Goal: Contribute content: Add original content to the website for others to see

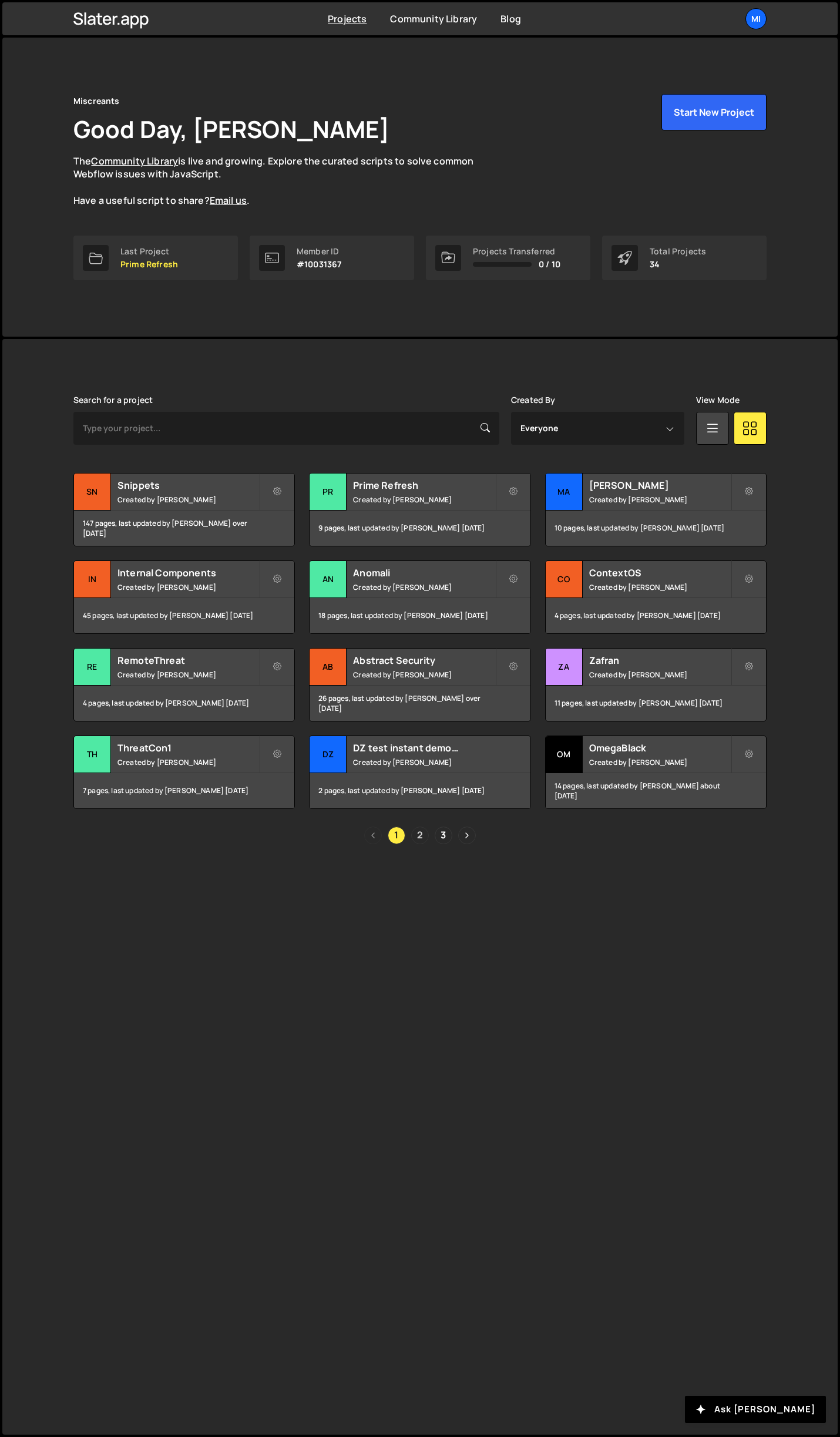
click at [418, 831] on link "2" at bounding box center [420, 835] width 18 height 18
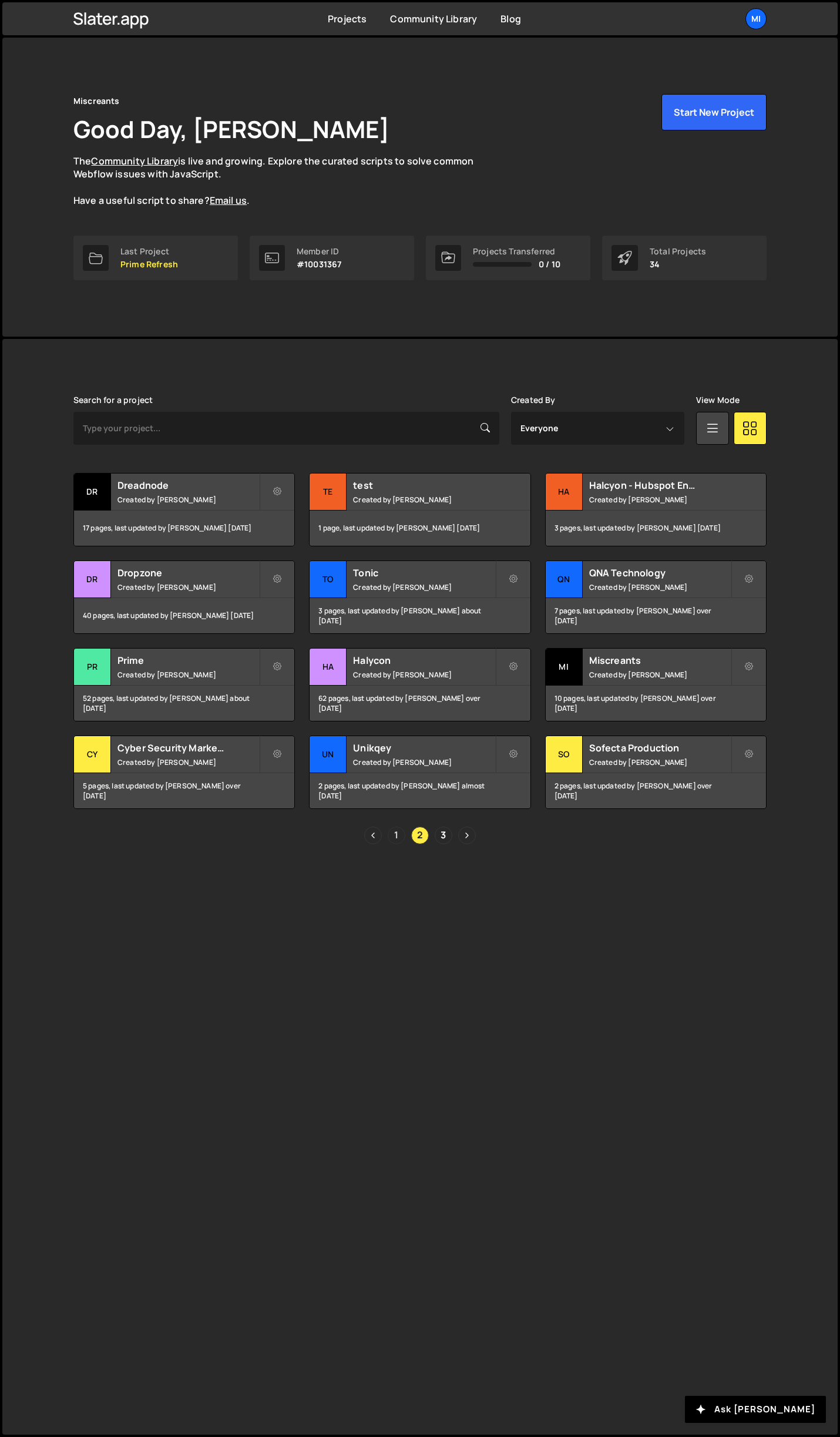
click at [403, 836] on link "1" at bounding box center [397, 835] width 18 height 18
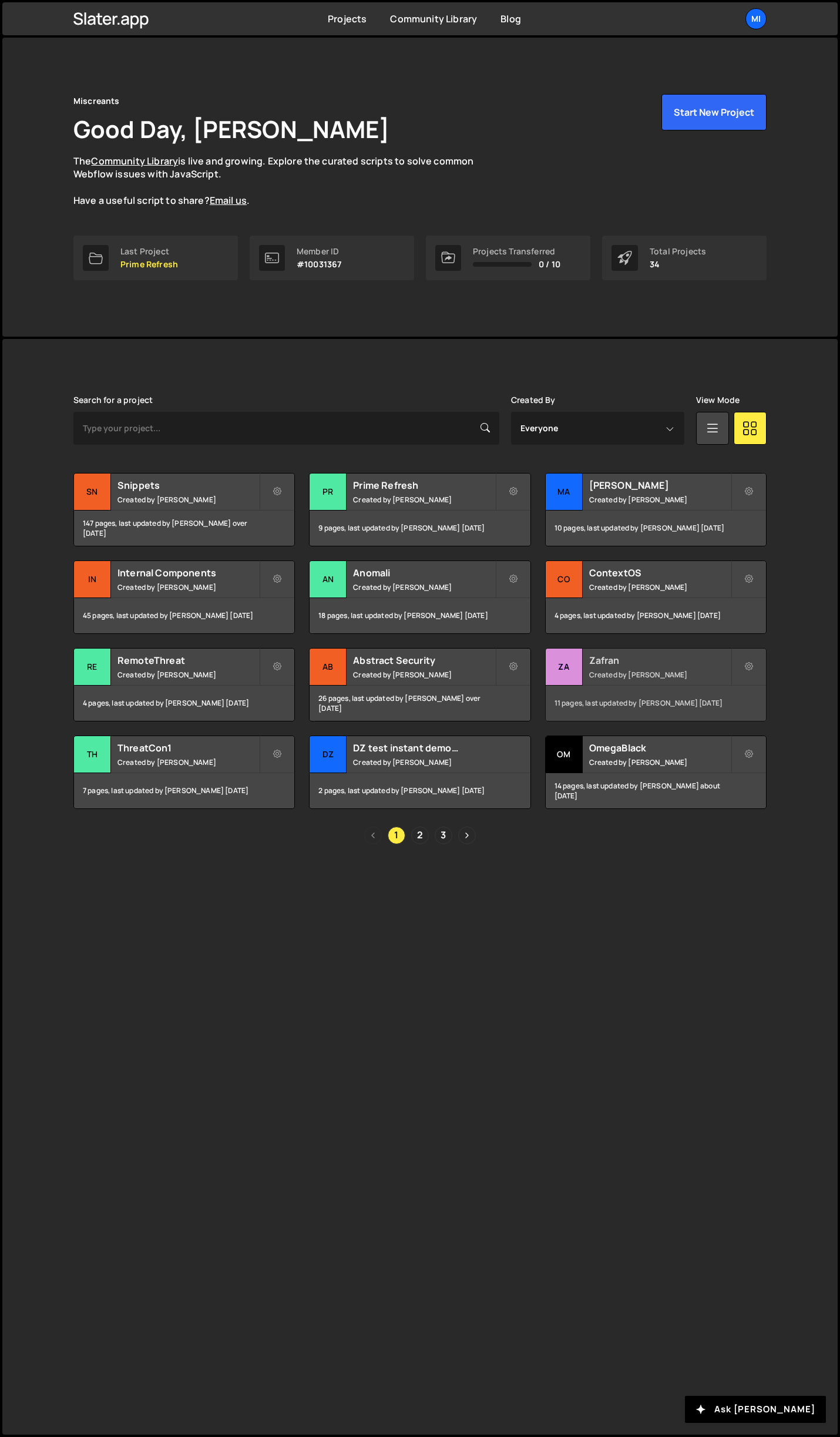
click at [705, 665] on h2 "Zafran" at bounding box center [659, 660] width 142 height 13
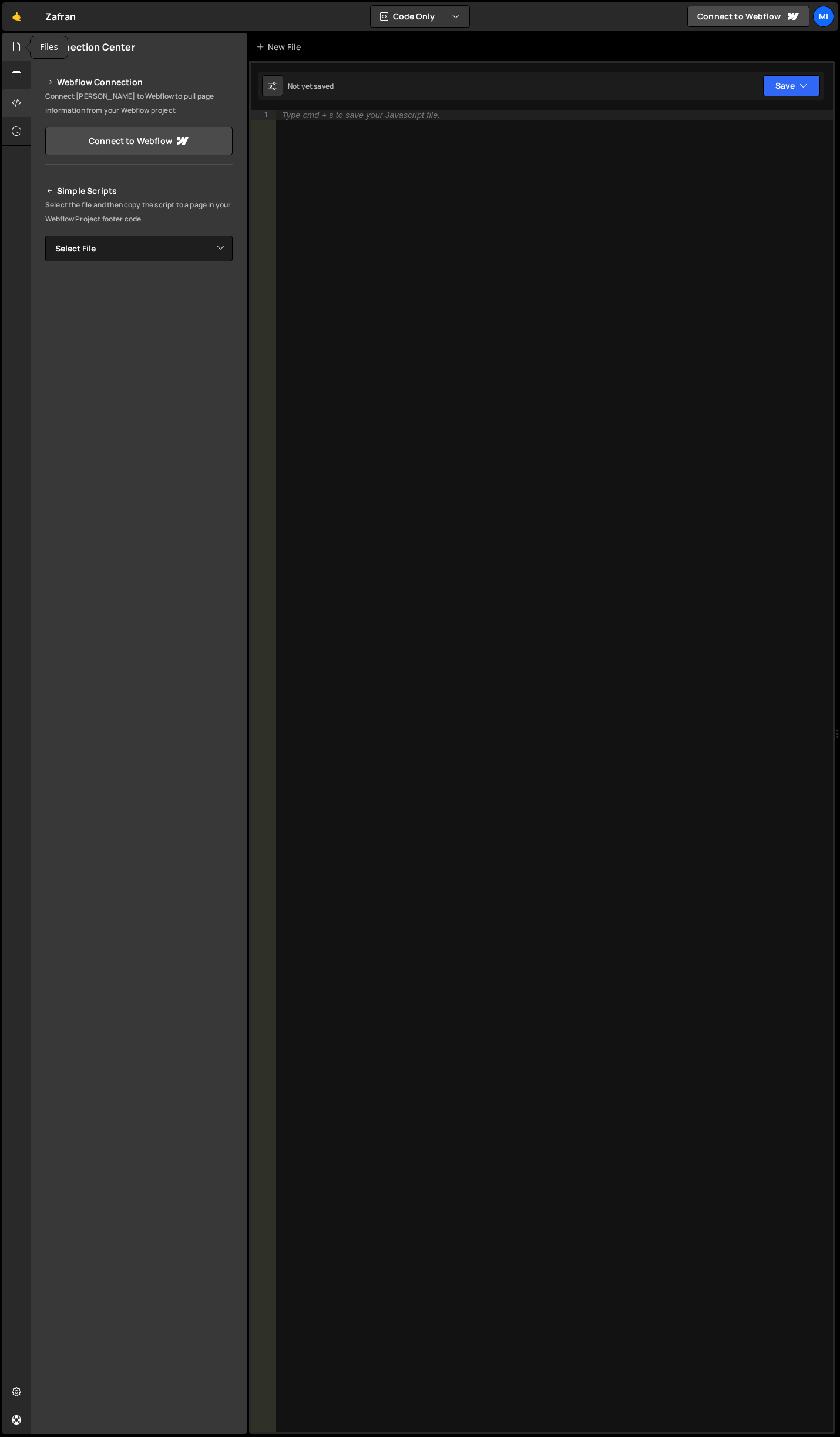
click at [20, 40] on icon at bounding box center [16, 46] width 9 height 13
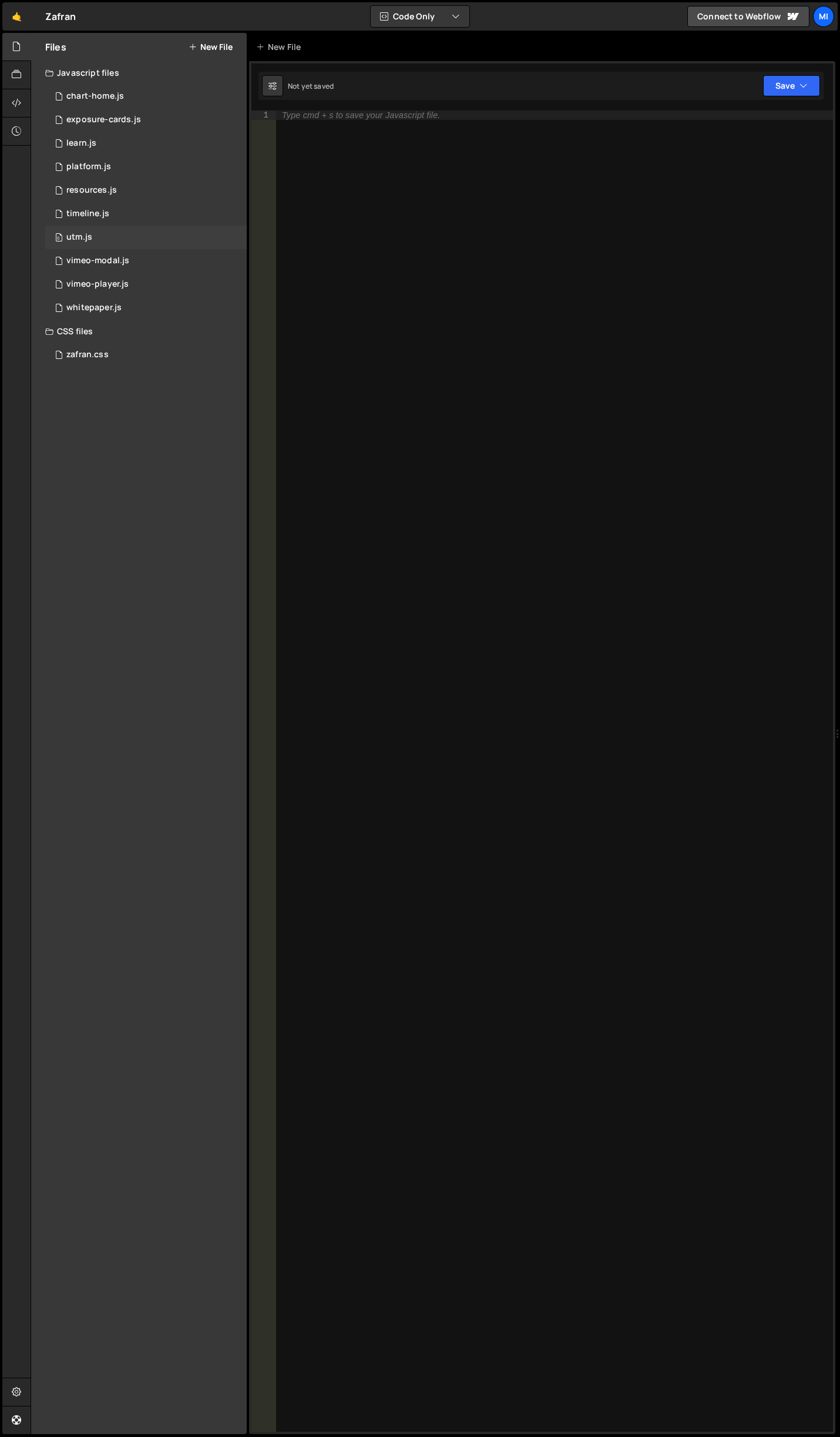
click at [110, 235] on div "0 utm.js 0" at bounding box center [146, 237] width 202 height 23
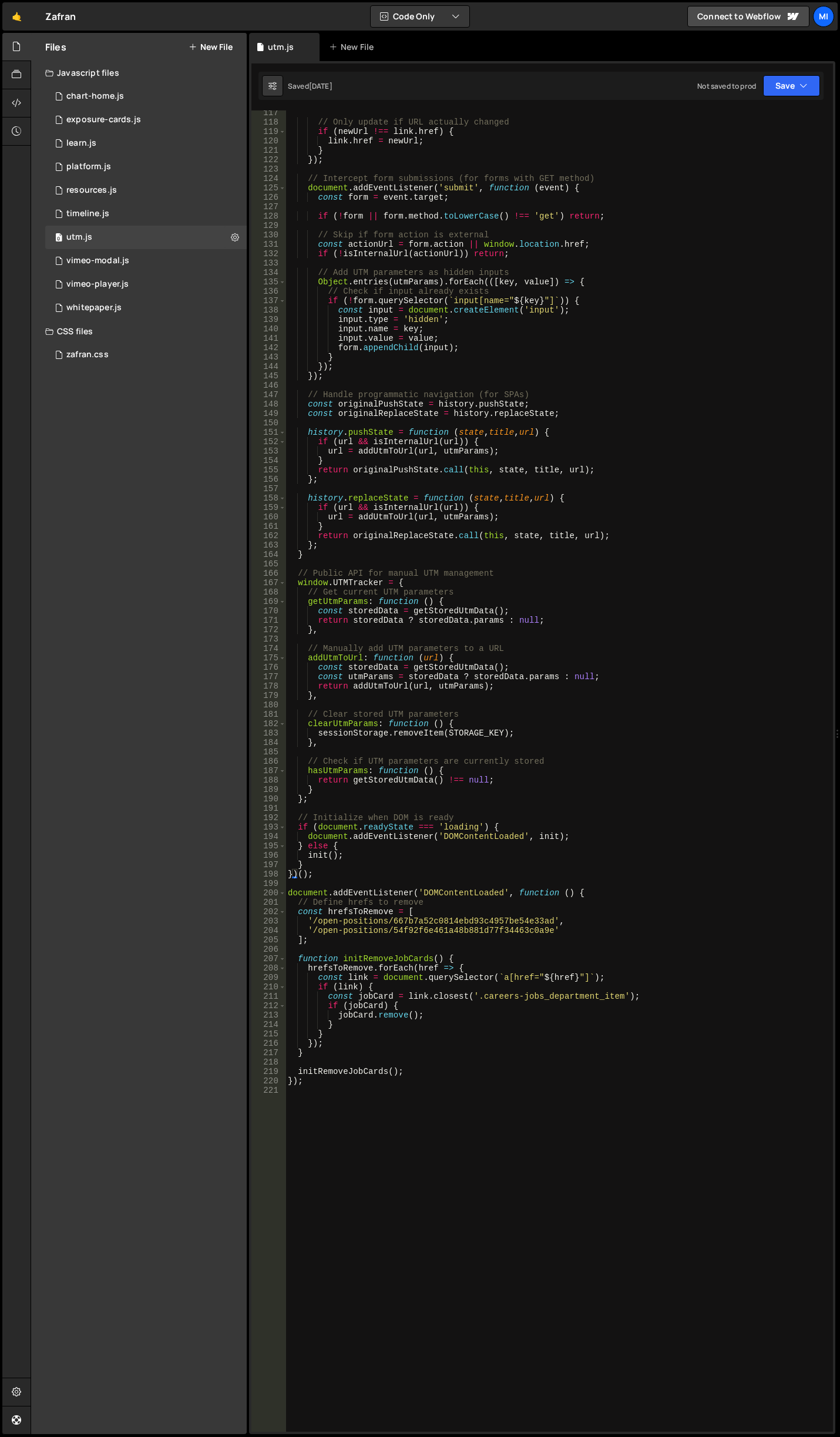
scroll to position [1412, 0]
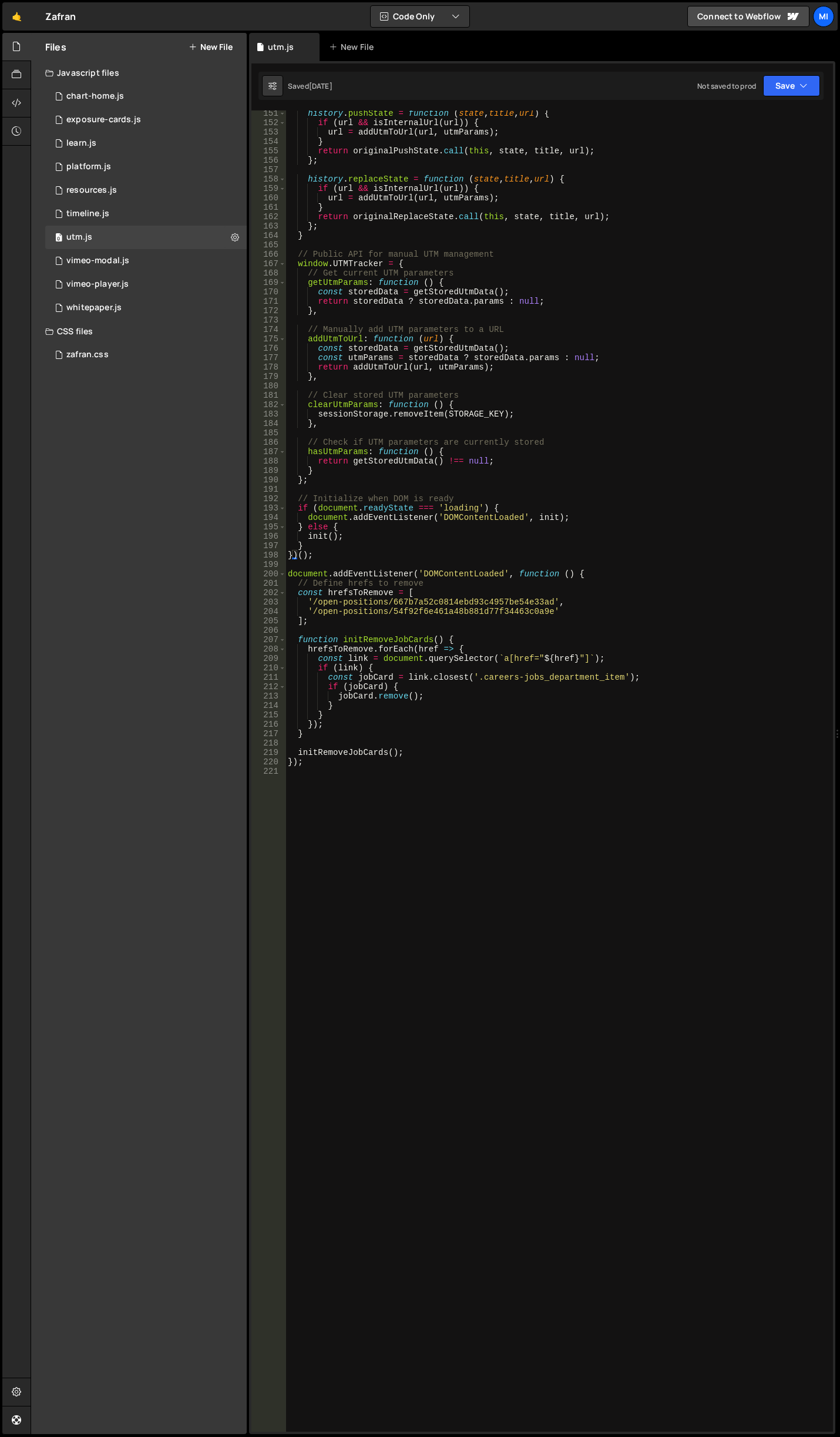
click at [469, 956] on div "history . pushState = function ( state , title , url ) { if ( url && isInternal…" at bounding box center [557, 778] width 543 height 1340
paste textarea "team_card"
type textarea "."
click at [445, 1039] on div "history . pushState = function ( state , title , url ) { if ( url && isInternal…" at bounding box center [557, 778] width 543 height 1340
paste textarea "team_card"
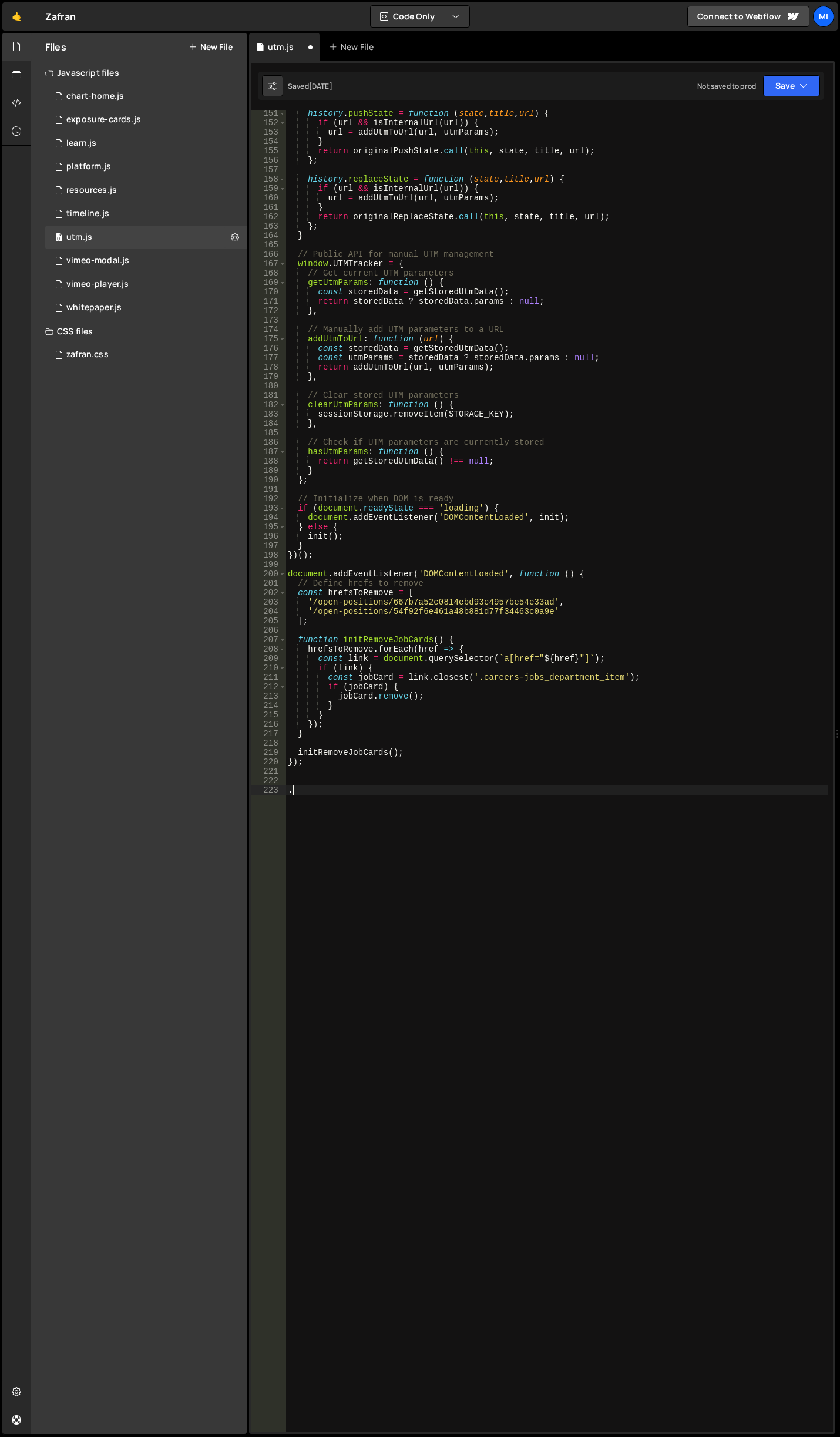
type textarea ".team_card"
click at [336, 886] on div "history . pushState = function ( state , title , url ) { if ( url && isInternal…" at bounding box center [557, 778] width 543 height 1340
paste textarea "}"
type textarea "}"
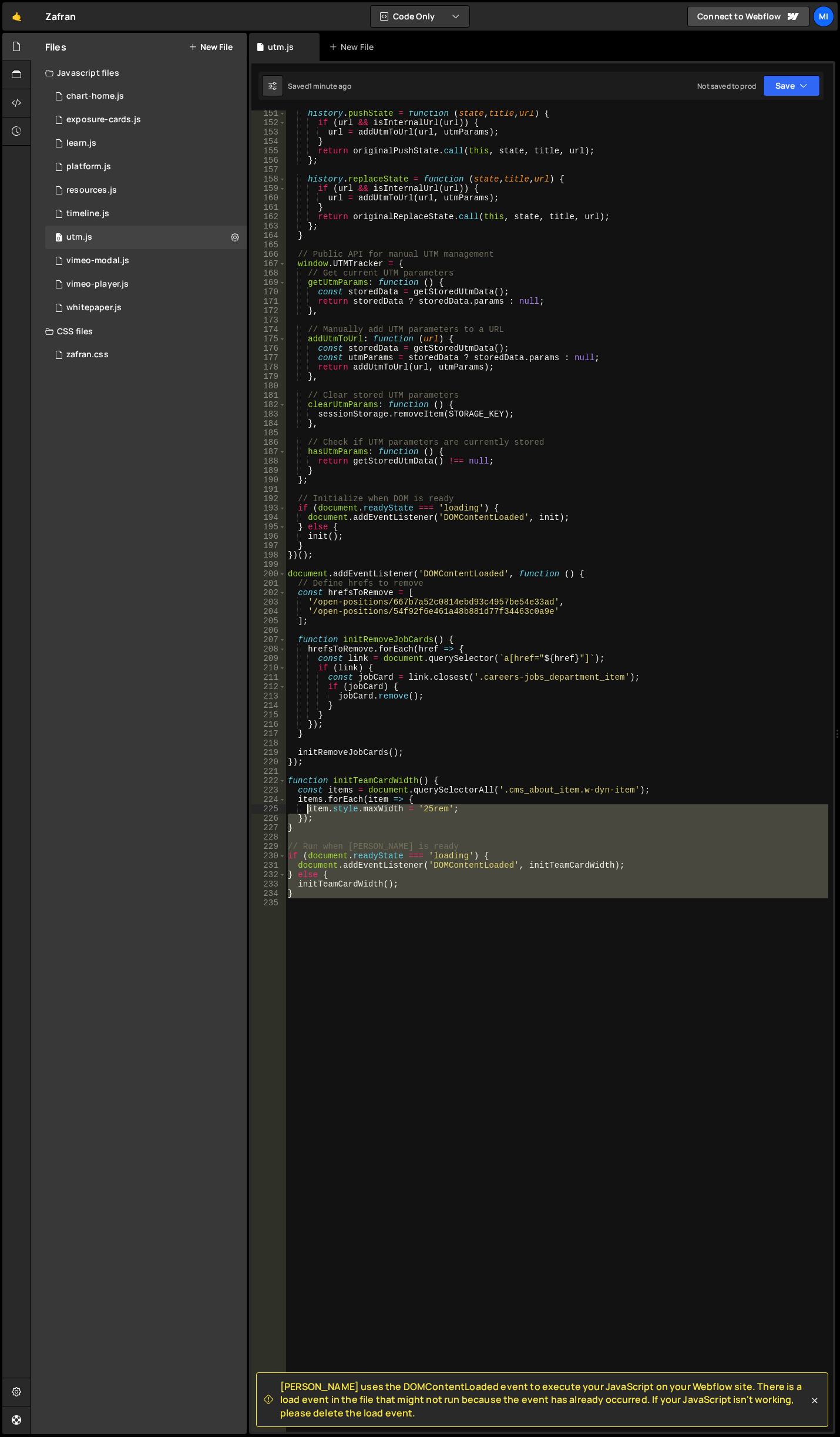
drag, startPoint x: 338, startPoint y: 904, endPoint x: 373, endPoint y: 916, distance: 37.0
click at [318, 828] on div "history . pushState = function ( state , title , url ) { if ( url && isInternal…" at bounding box center [557, 778] width 543 height 1340
type textarea "}"
click at [396, 942] on div "history . pushState = function ( state , title , url ) { if ( url && isInternal…" at bounding box center [557, 771] width 543 height 1321
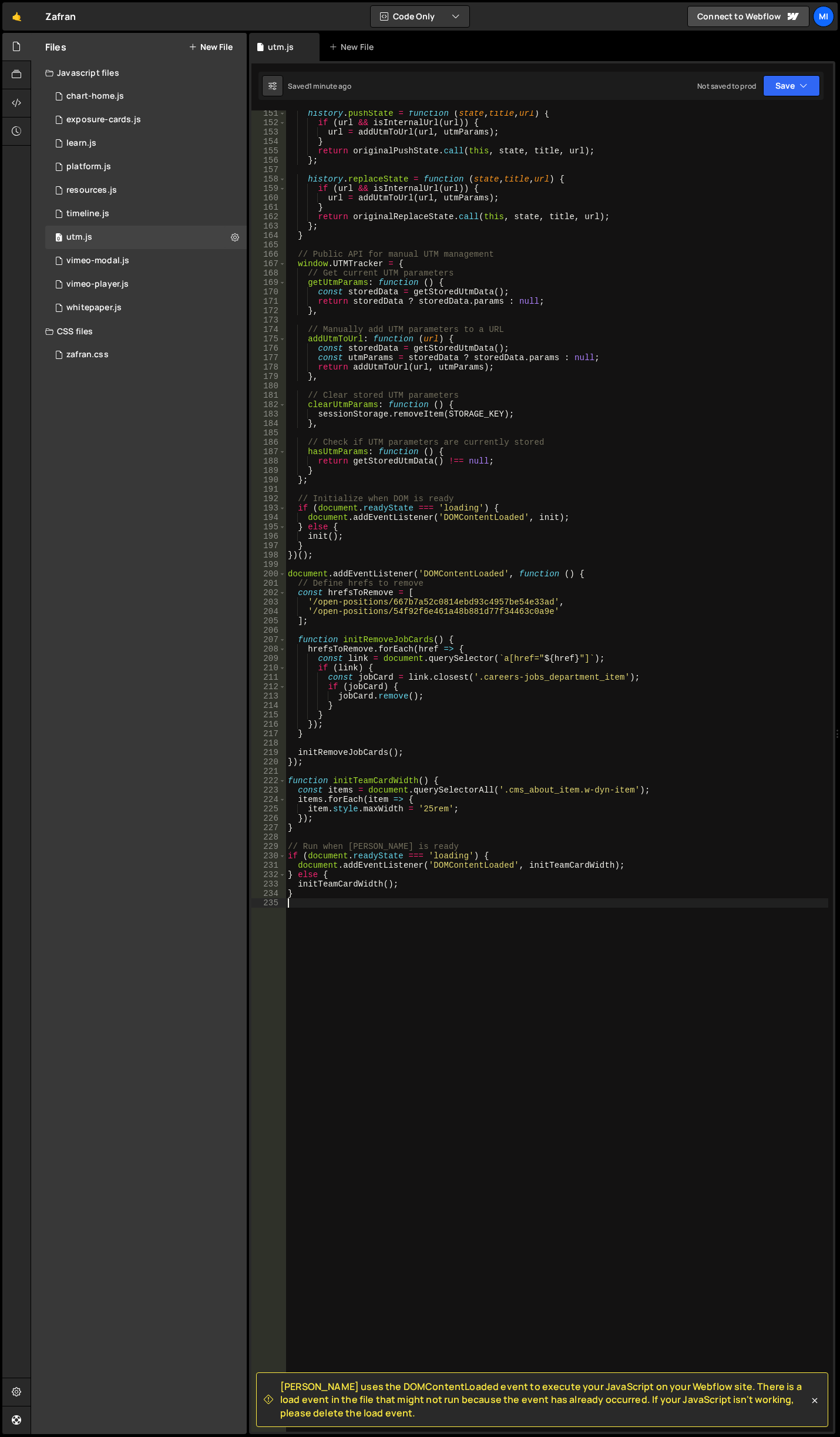
type textarea "initTeamCardWidth(); }"
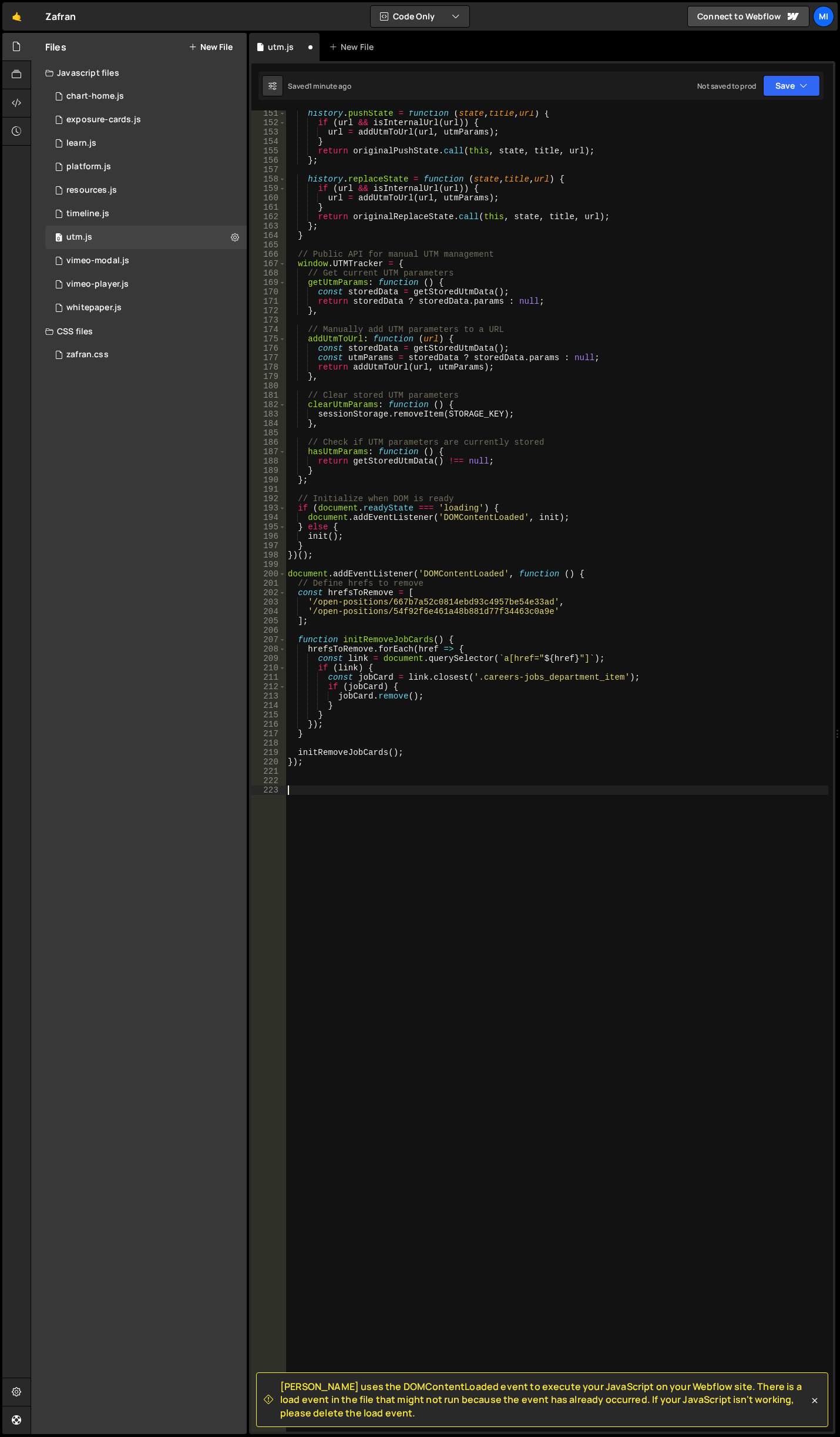
paste textarea "}"
type textarea "}"
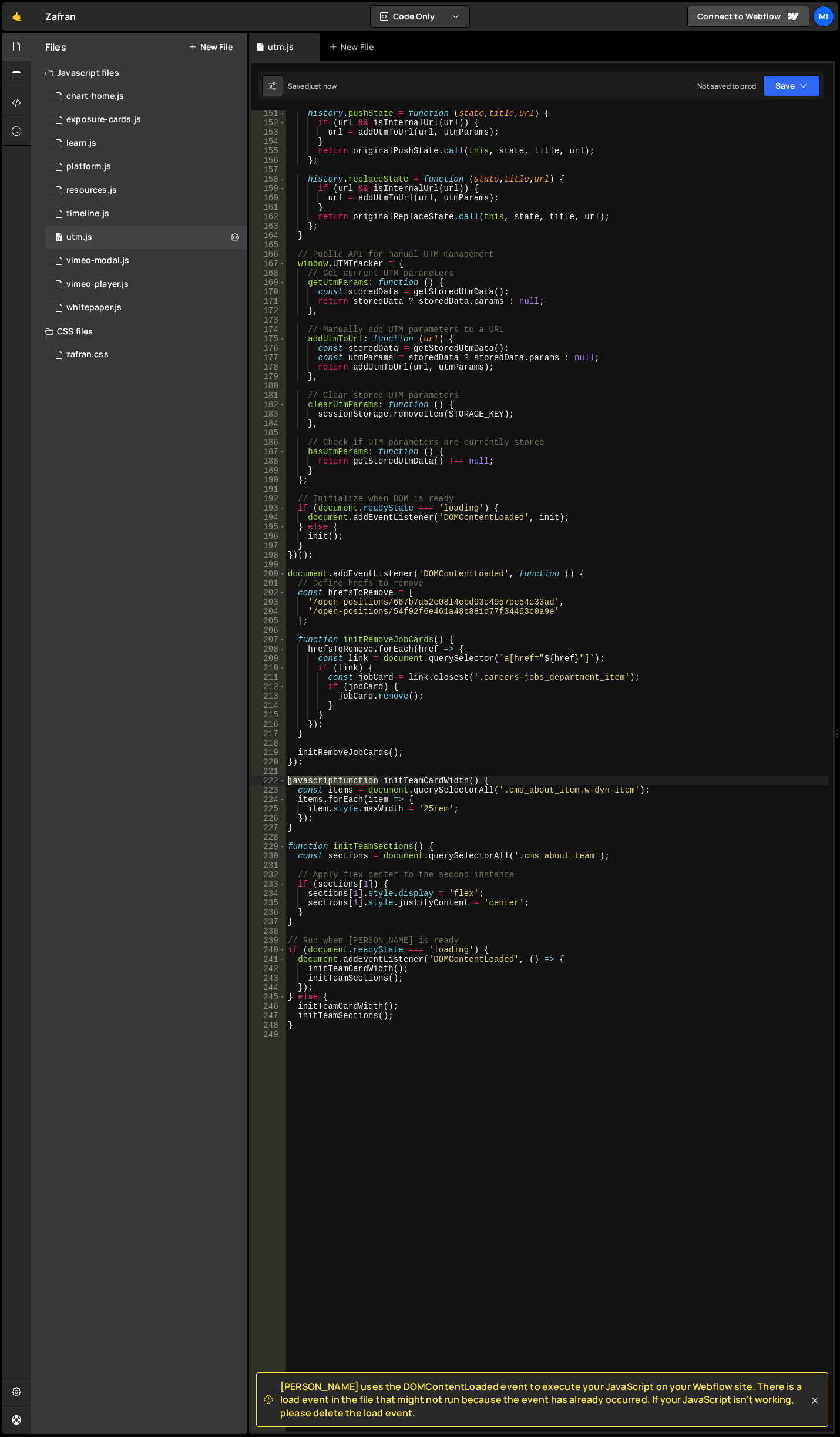
drag, startPoint x: 379, startPoint y: 781, endPoint x: 245, endPoint y: 781, distance: 134.0
click at [245, 781] on div "Files New File Javascript files 0 chart-home.js 0 0 exposure-cards.js 0 0 learn…" at bounding box center [435, 734] width 809 height 1402
click at [465, 980] on div "history . pushState = function ( state , title , url ) { if ( url && isInternal…" at bounding box center [557, 778] width 543 height 1340
click at [447, 1013] on div "history . pushState = function ( state , title , url ) { if ( url && isInternal…" at bounding box center [557, 778] width 543 height 1340
type textarea "initTeamSections();"
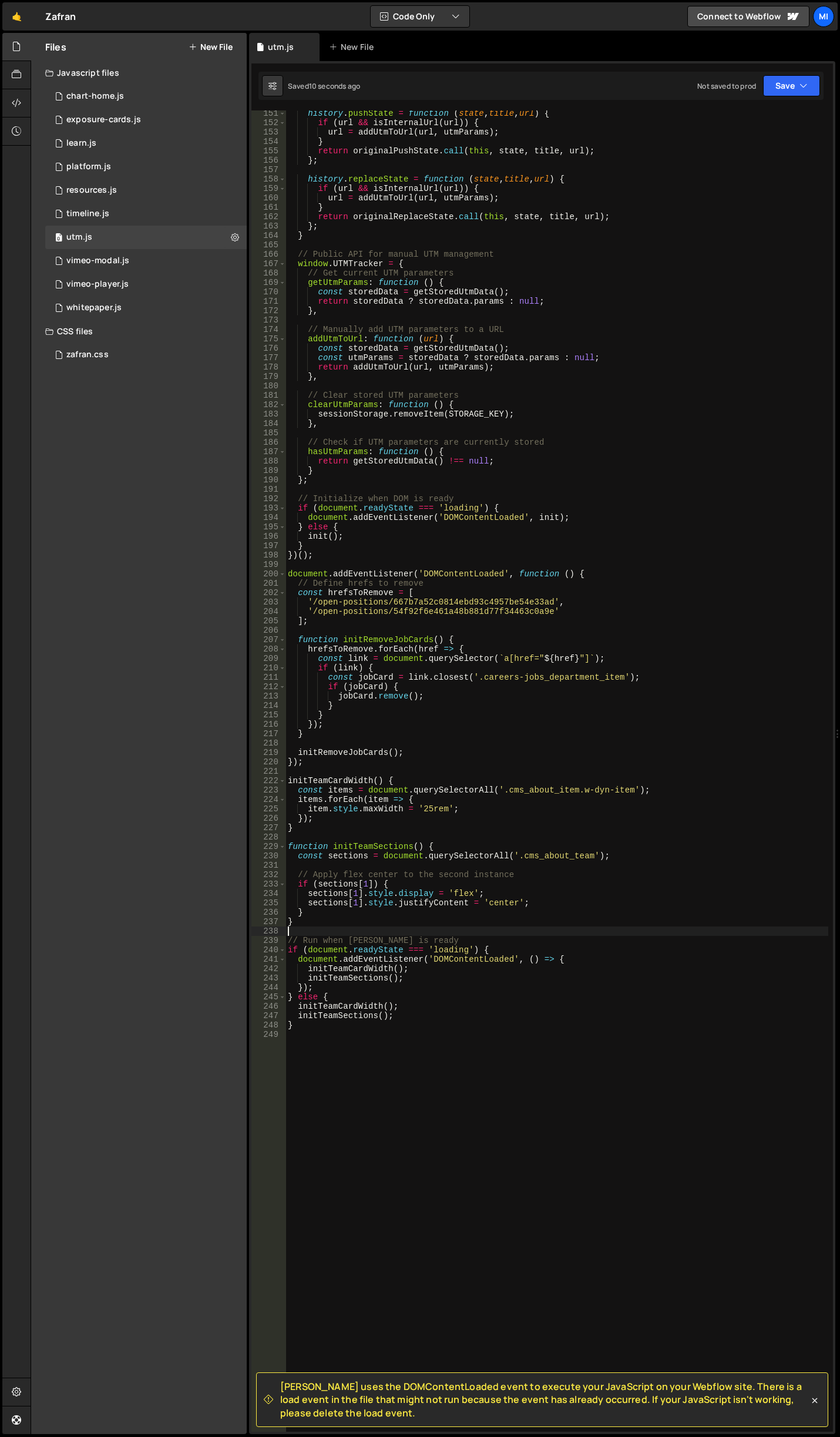
click at [499, 934] on div "history . pushState = function ( state , title , url ) { if ( url && isInternal…" at bounding box center [557, 778] width 543 height 1340
type textarea "}"
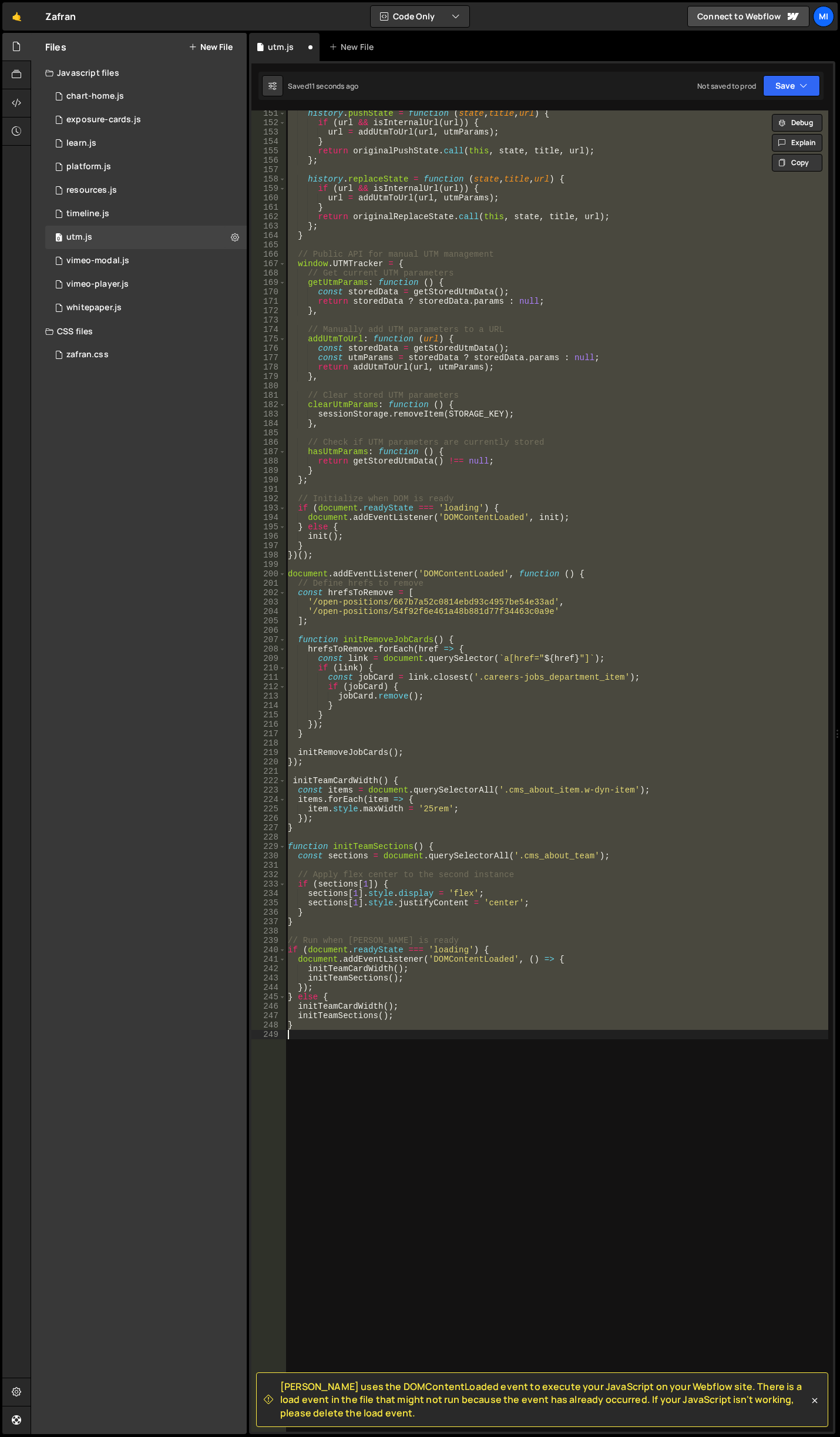
drag, startPoint x: 447, startPoint y: 1080, endPoint x: 415, endPoint y: 1079, distance: 32.0
click at [446, 1080] on div "history . pushState = function ( state , title , url ) { if ( url && isInternal…" at bounding box center [557, 778] width 543 height 1340
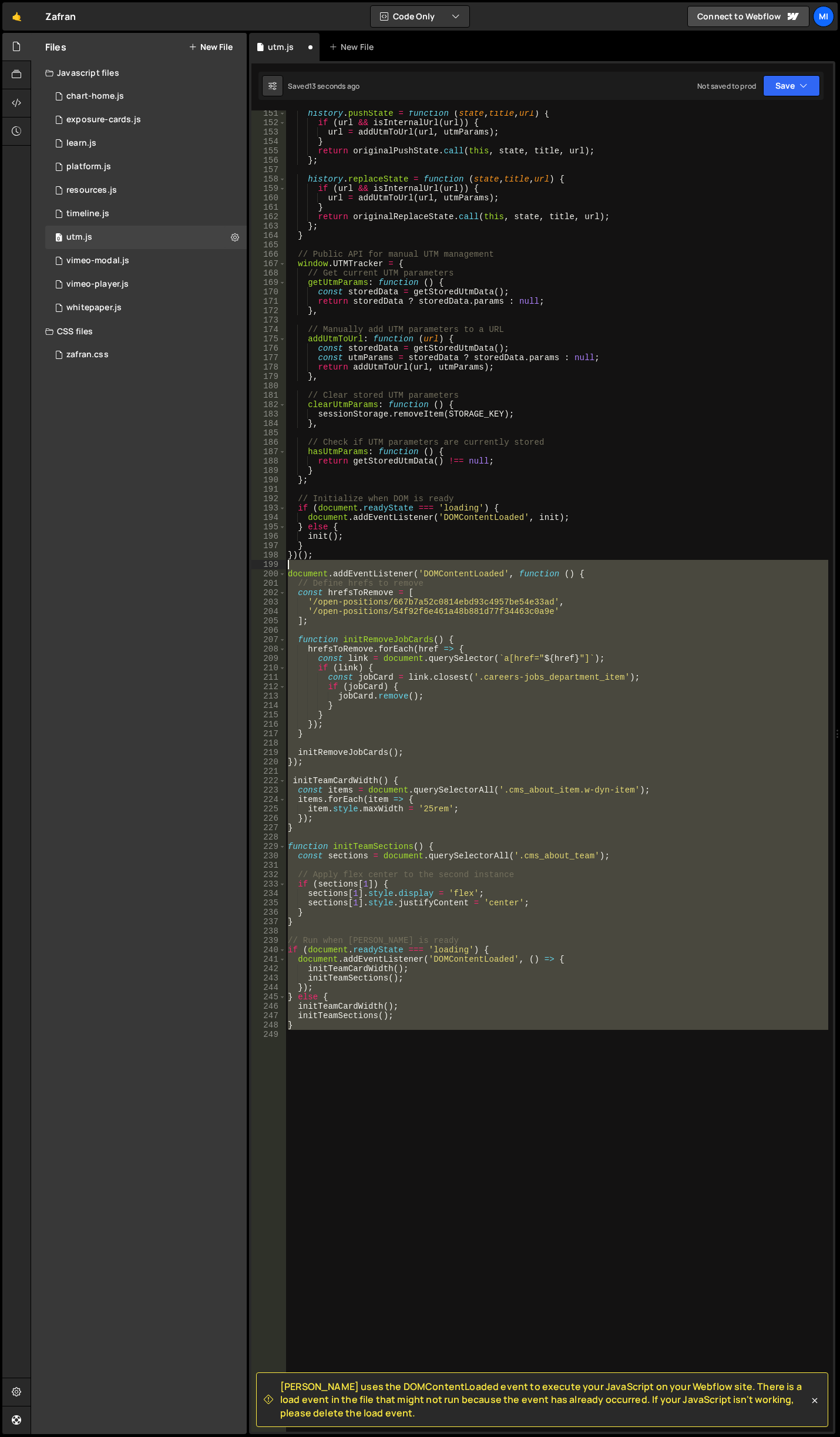
drag, startPoint x: 368, startPoint y: 1078, endPoint x: 242, endPoint y: 567, distance: 526.3
click at [242, 567] on div "Files New File Javascript files 0 chart-home.js 0 0 exposure-cards.js 0 0 learn…" at bounding box center [435, 734] width 809 height 1402
click at [389, 819] on div "history . pushState = function ( state , title , url ) { if ( url && isInternal…" at bounding box center [557, 778] width 543 height 1340
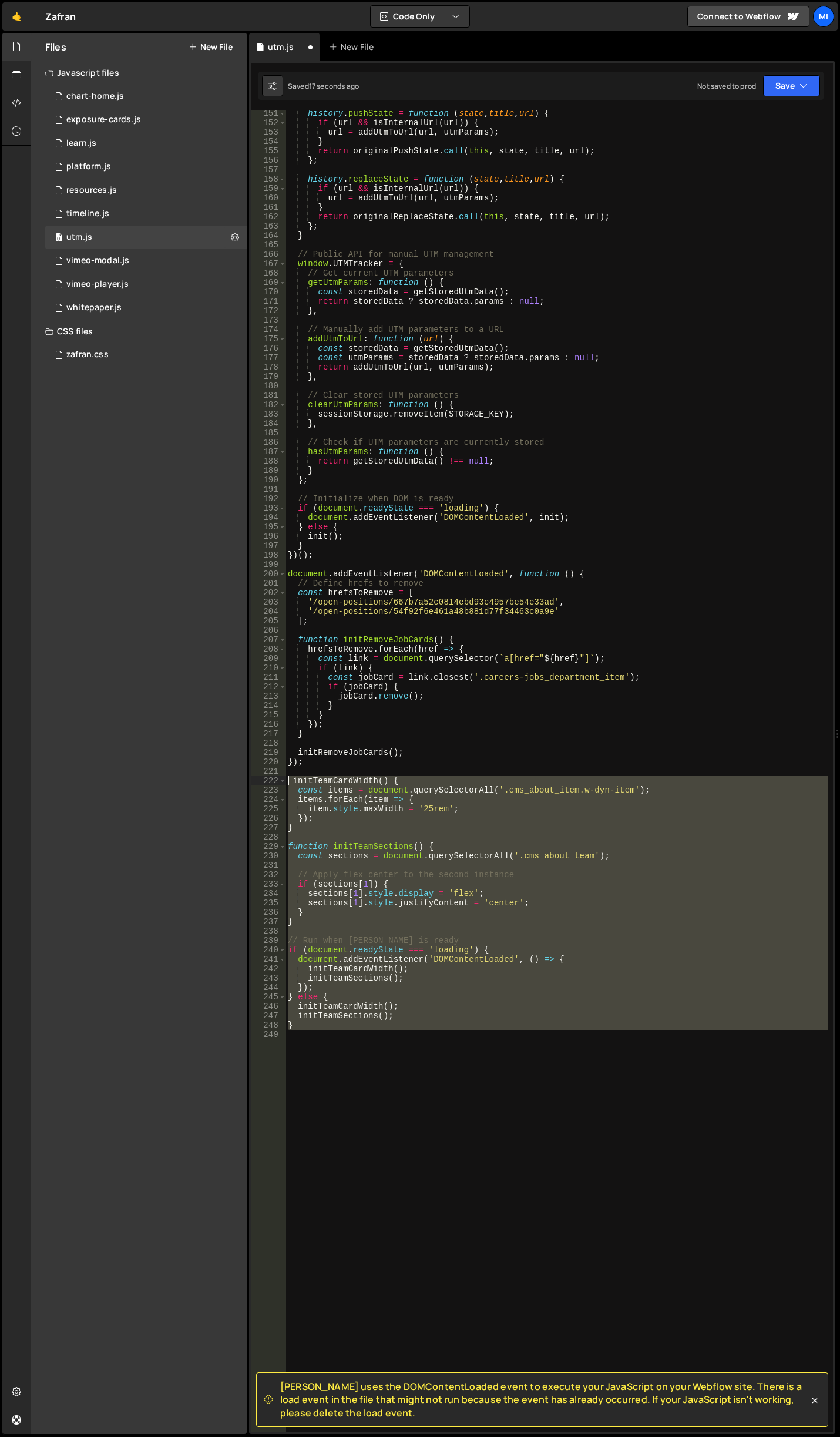
drag, startPoint x: 301, startPoint y: 1051, endPoint x: 242, endPoint y: 781, distance: 276.4
click at [242, 781] on div "Files New File Javascript files 0 chart-home.js 0 0 exposure-cards.js 0 0 learn…" at bounding box center [435, 734] width 809 height 1402
type textarea "initTeamCardWidth() { const items = document.querySelectorAll('.cms_about_item.…"
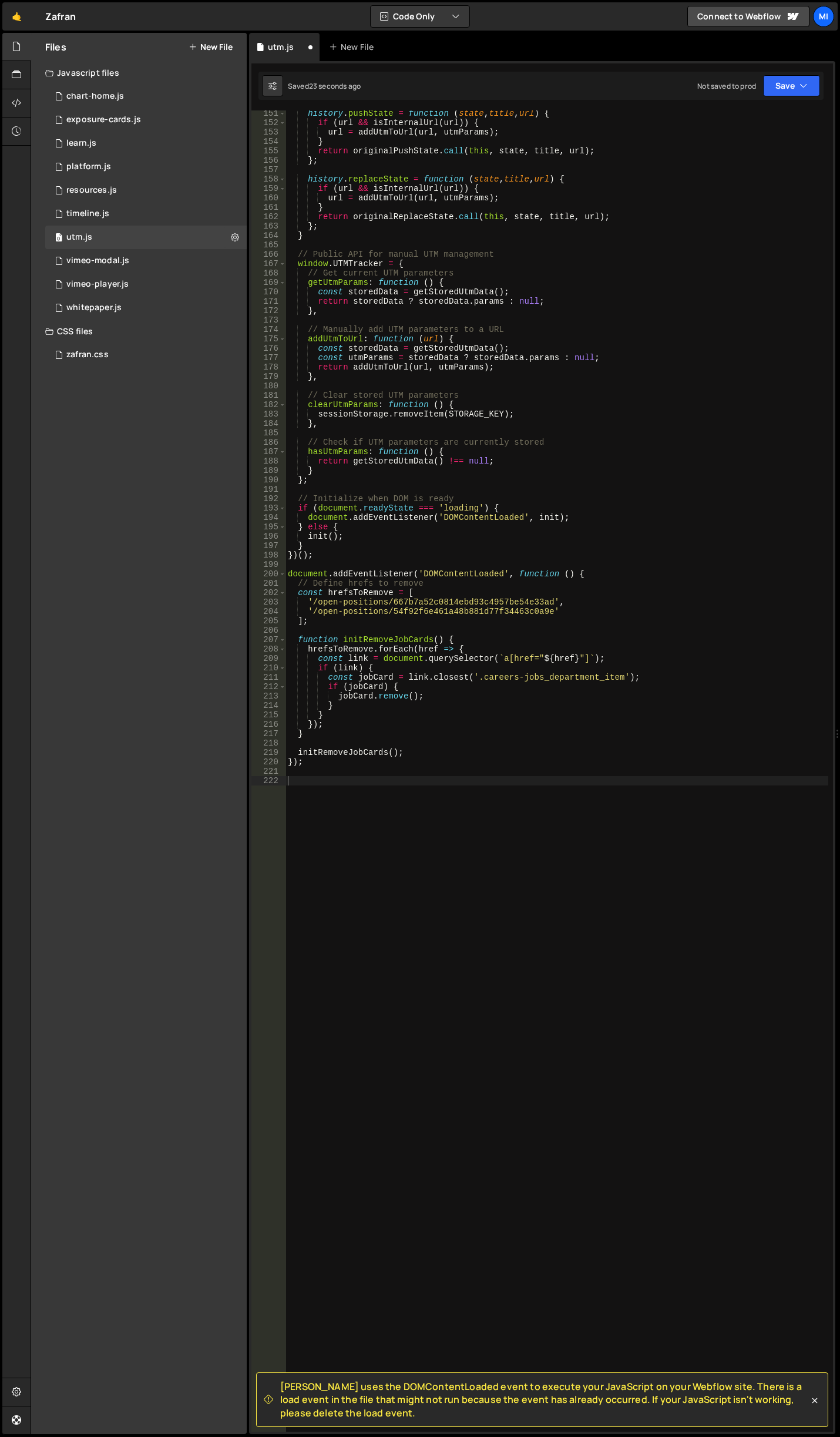
click at [519, 963] on div "history . pushState = function ( state , title , url ) { if ( url && isInternal…" at bounding box center [557, 778] width 543 height 1340
type textarea "javascriptfunction"
click at [358, 844] on div "history . pushState = function ( state , title , url ) { if ( url && isInternal…" at bounding box center [557, 778] width 543 height 1340
drag, startPoint x: 395, startPoint y: 793, endPoint x: 244, endPoint y: 786, distance: 151.2
click at [244, 786] on div "Files New File Javascript files 0 chart-home.js 0 0 exposure-cards.js 0 0 learn…" at bounding box center [435, 734] width 809 height 1402
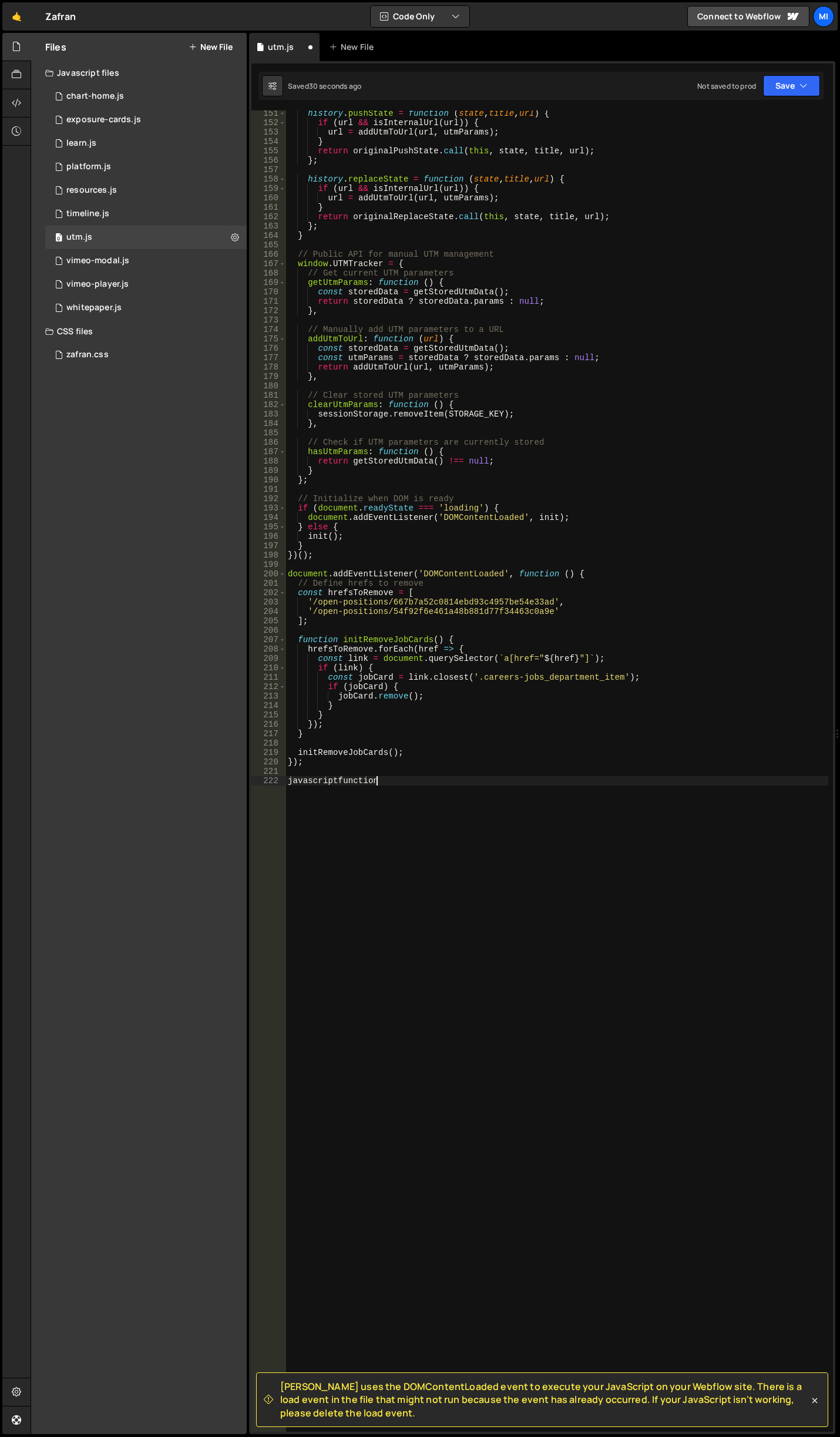
drag, startPoint x: 434, startPoint y: 793, endPoint x: 235, endPoint y: 787, distance: 199.1
click at [235, 787] on div "Files New File Javascript files 0 chart-home.js 0 0 exposure-cards.js 0 0 learn…" at bounding box center [435, 734] width 809 height 1402
drag, startPoint x: 409, startPoint y: 793, endPoint x: 282, endPoint y: 782, distance: 127.5
click at [282, 782] on div "javascriptfunction 151 152 153 154 155 156 157 158 159 160 161 162 163 164 165 …" at bounding box center [541, 771] width 581 height 1321
paste textarea "}"
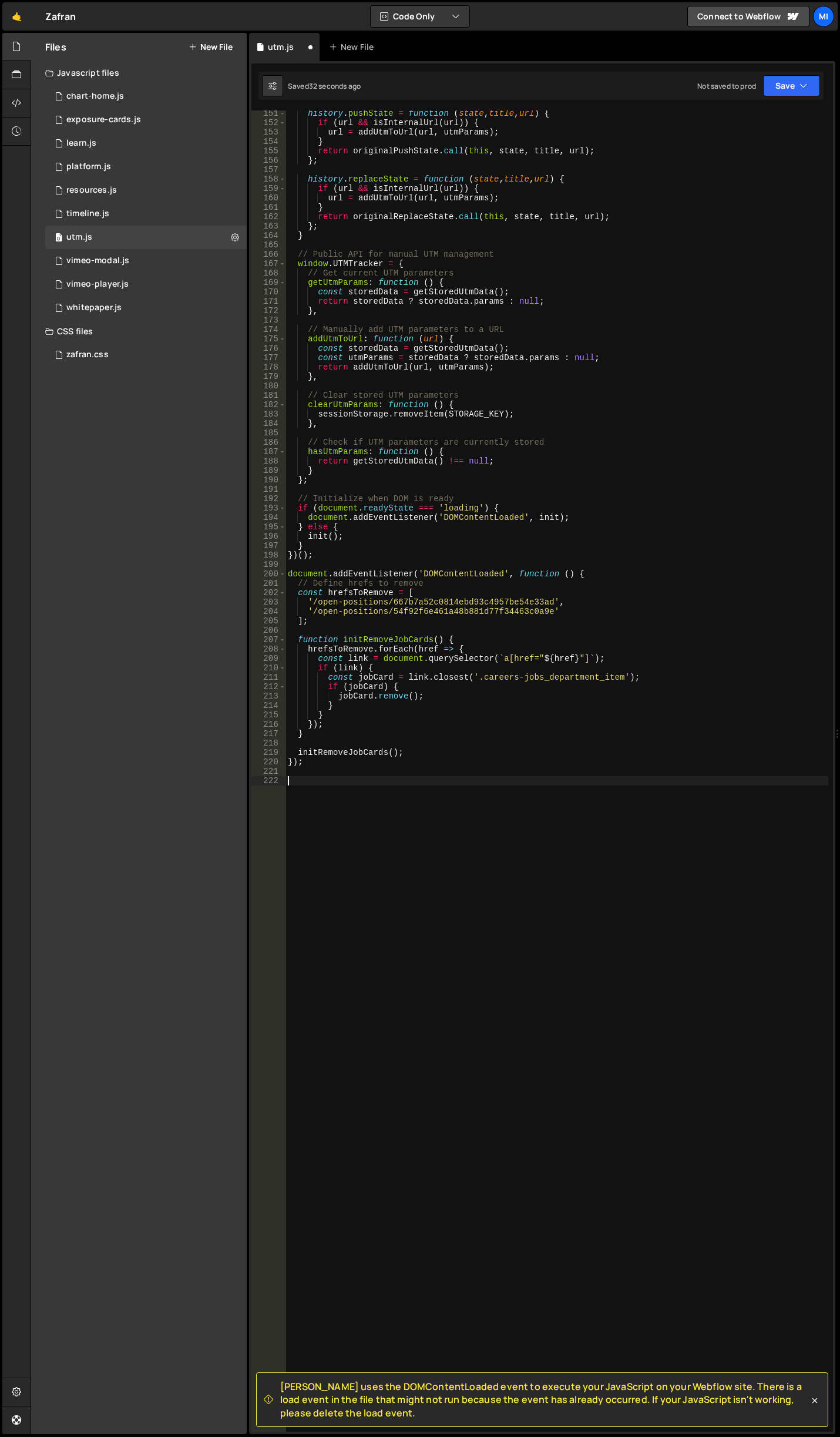
type textarea "}"
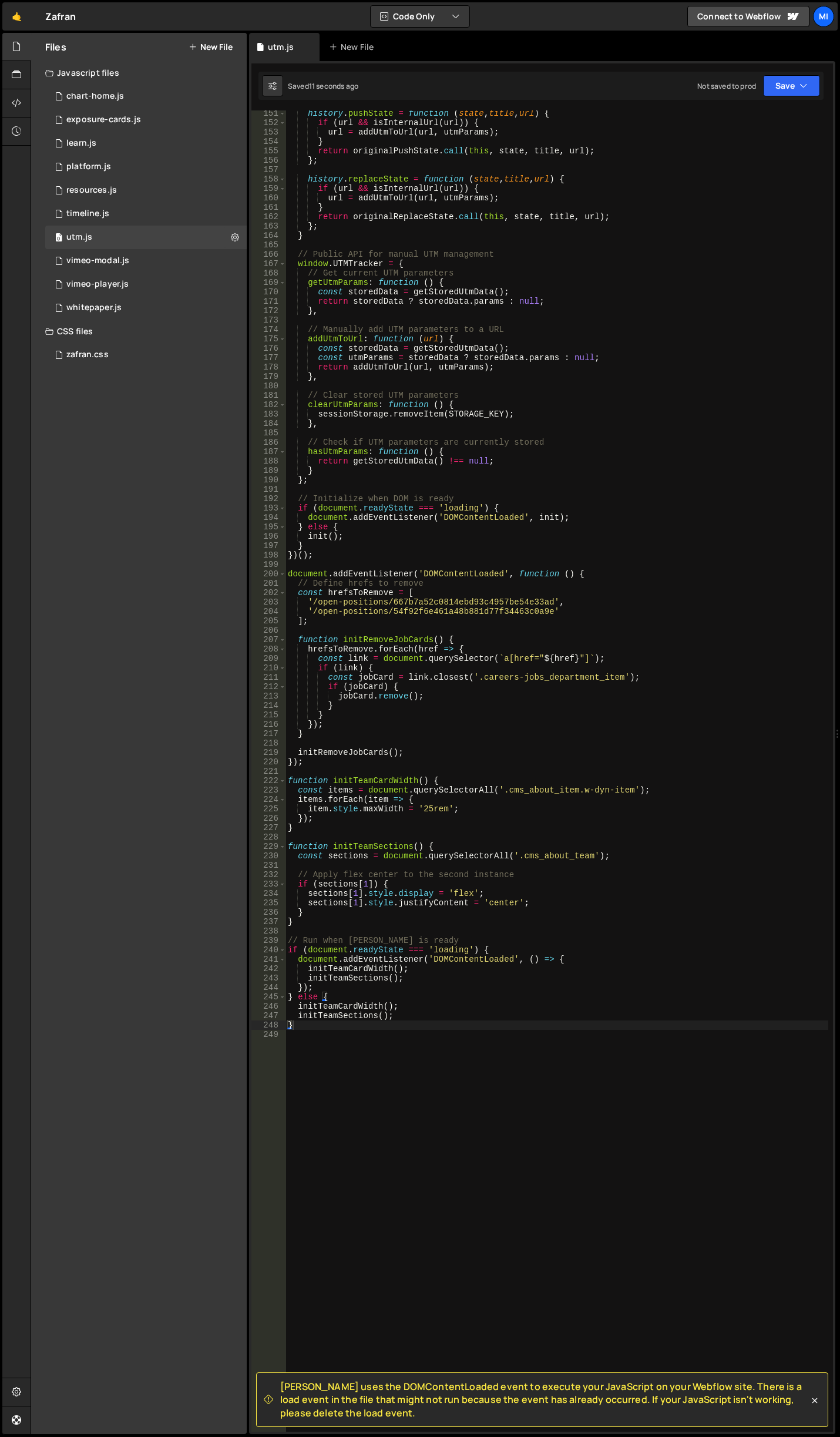
click at [621, 1040] on div "history . pushState = function ( state , title , url ) { if ( url && isInternal…" at bounding box center [557, 778] width 543 height 1340
type textarea "initTeamSections(); }"
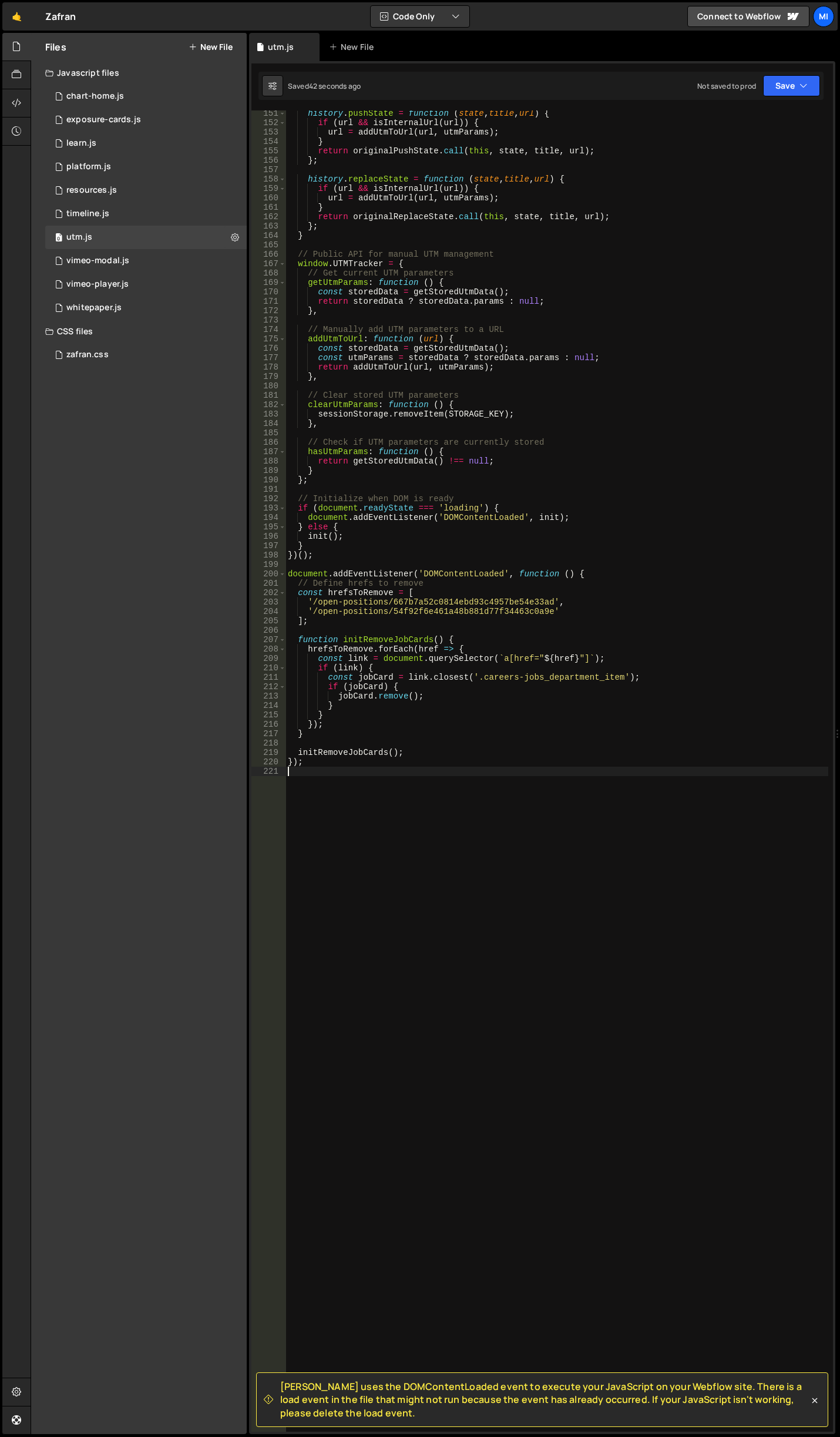
click at [389, 893] on div "history . pushState = function ( state , title , url ) { if ( url && isInternal…" at bounding box center [557, 778] width 543 height 1340
paste textarea "cms_about_list"
drag, startPoint x: 388, startPoint y: 799, endPoint x: 253, endPoint y: 773, distance: 137.5
click at [253, 773] on div "cms_about_list 151 152 153 154 155 156 157 158 159 160 161 162 163 164 165 166 …" at bounding box center [541, 771] width 581 height 1321
type textarea "cms_about_list"
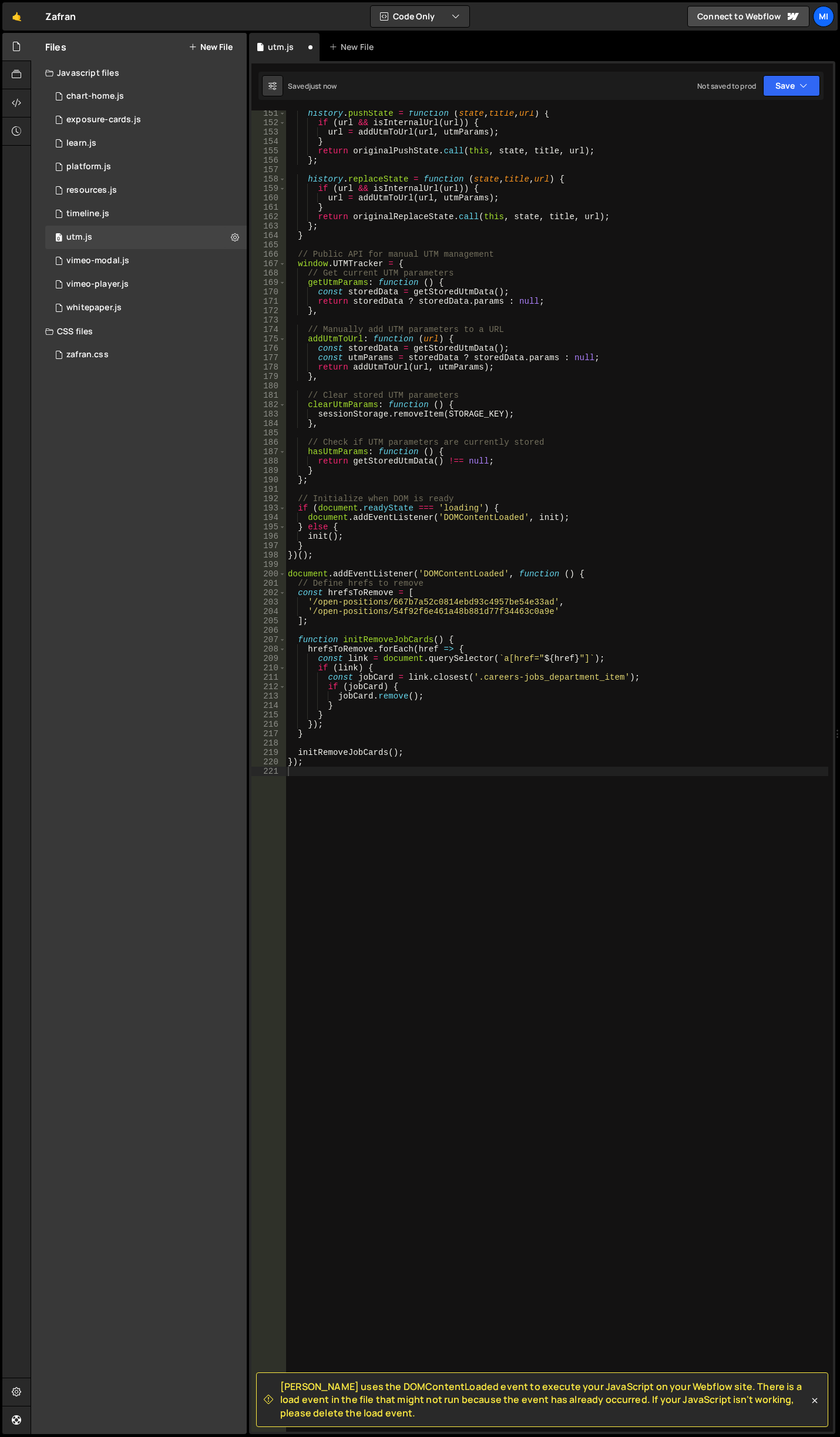
click at [363, 928] on div "history . pushState = function ( state , title , url ) { if ( url && isInternal…" at bounding box center [557, 778] width 543 height 1340
paste textarea "}"
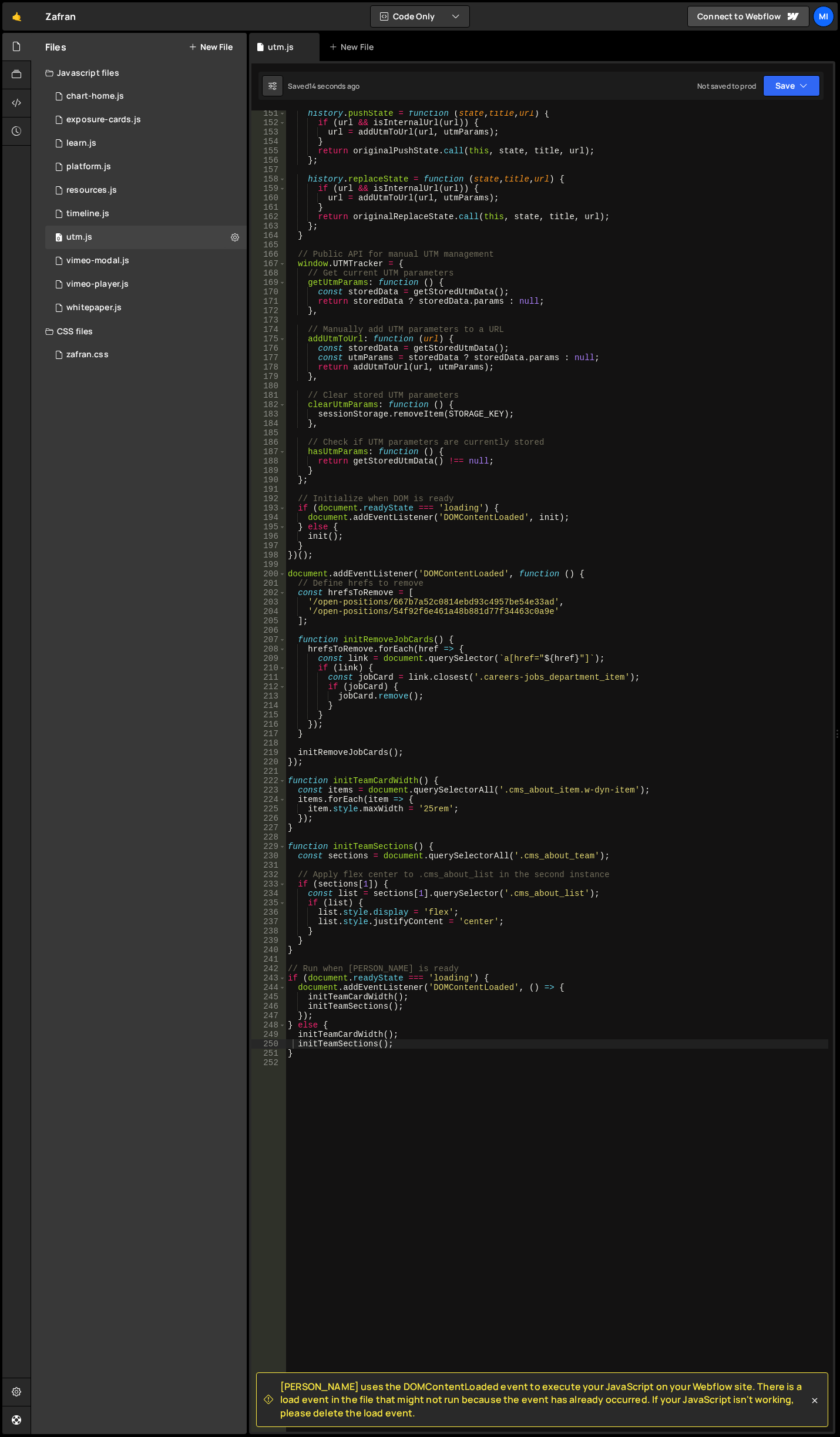
click at [500, 662] on div "history . pushState = function ( state , title , url ) { if ( url && isInternal…" at bounding box center [557, 778] width 543 height 1340
click at [438, 805] on div "history . pushState = function ( state , title , url ) { if ( url && isInternal…" at bounding box center [557, 778] width 543 height 1340
click at [422, 803] on div "history . pushState = function ( state , title , url ) { if ( url && isInternal…" at bounding box center [557, 778] width 543 height 1340
type textarea "items.forEach(item => {"
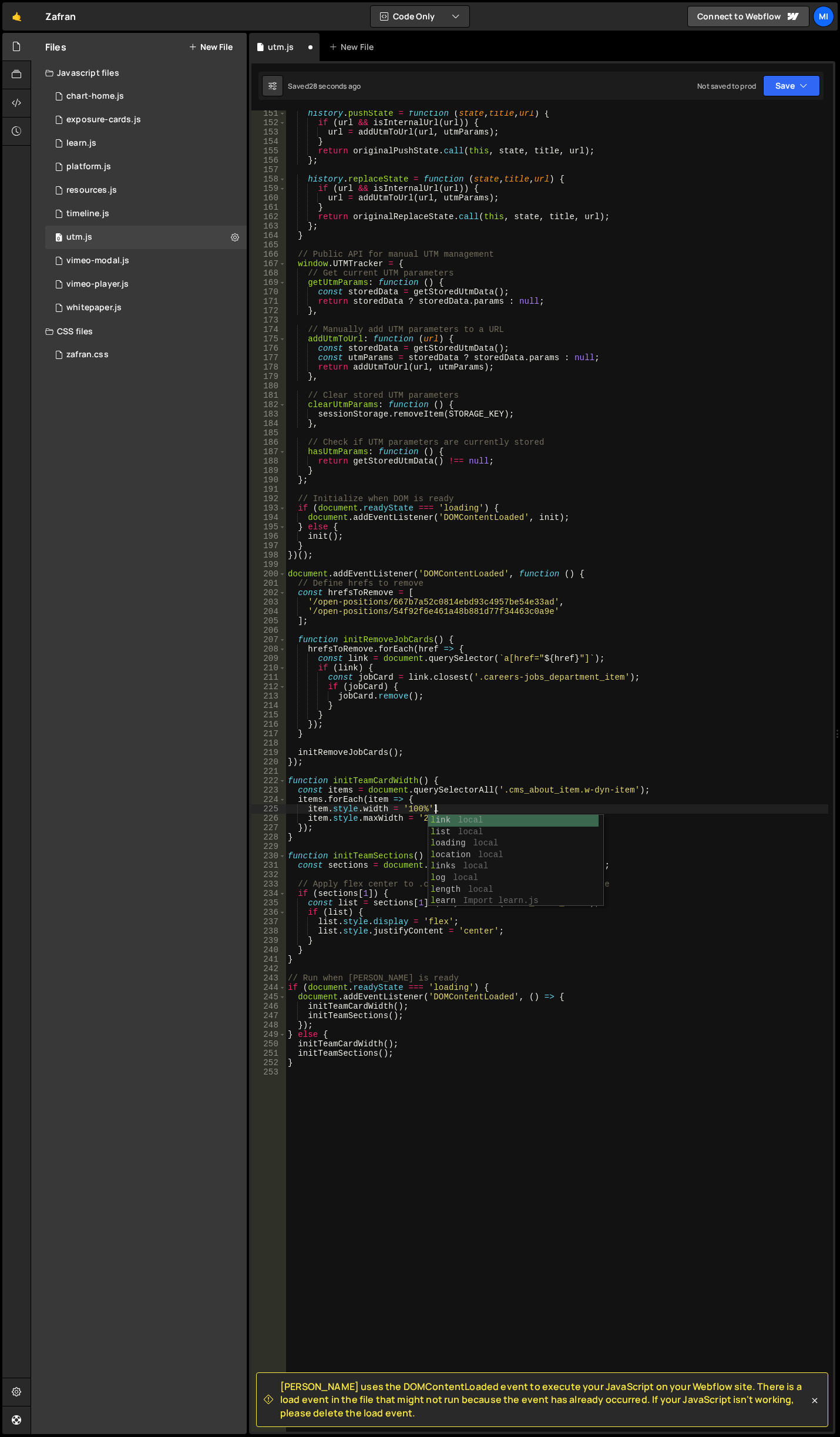
scroll to position [0, 9]
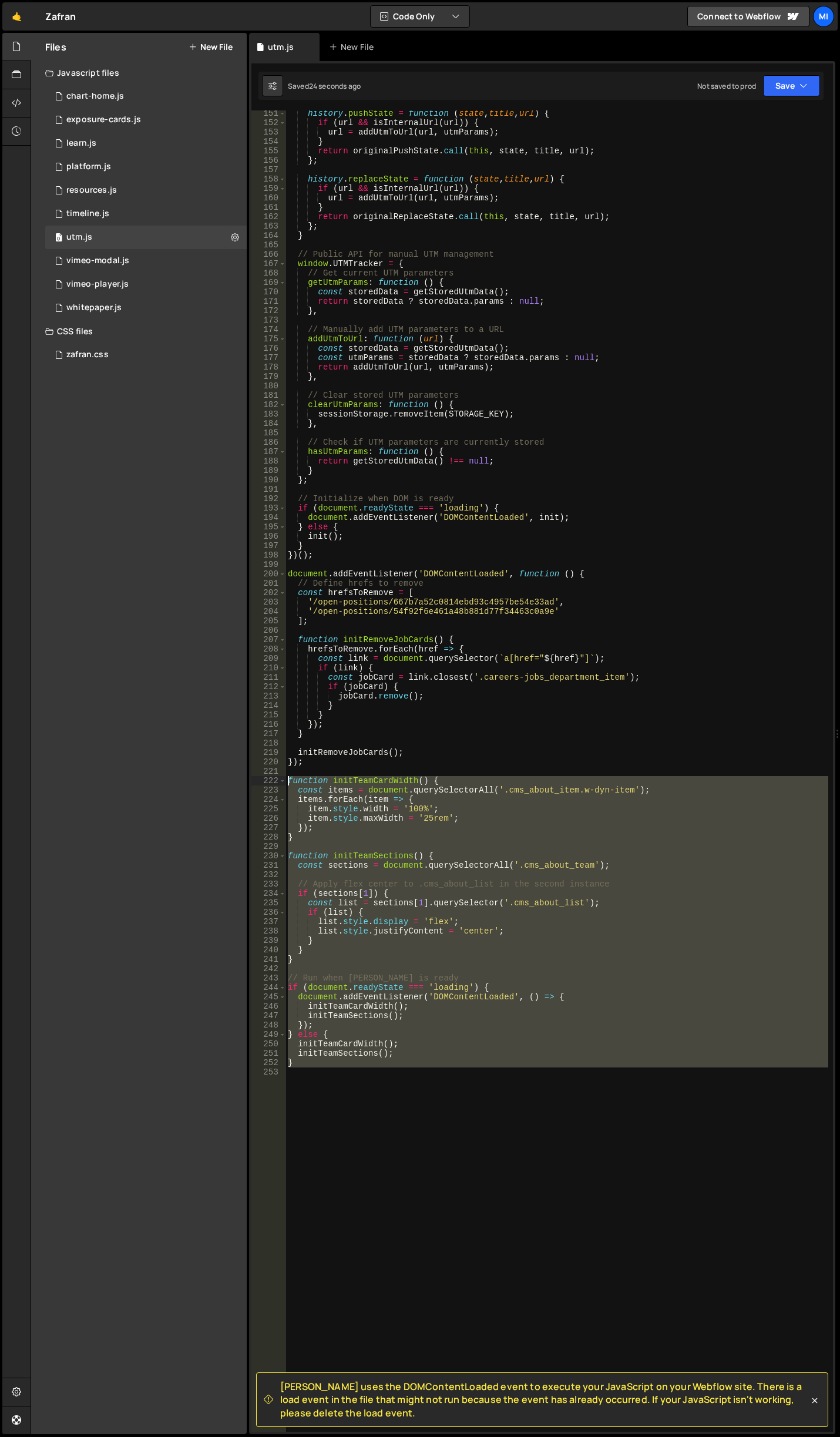
drag, startPoint x: 285, startPoint y: 1133, endPoint x: 251, endPoint y: 778, distance: 356.6
click at [251, 778] on div "Slater uses the DOMContentLoaded event to execute your JavaScript on your Webfl…" at bounding box center [541, 747] width 586 height 1373
type textarea "function initTeamCardWidth() { const items = document.querySelectorAll('.cms_ab…"
click at [353, 1086] on div "history . pushState = function ( state , title , url ) { if ( url && isInternal…" at bounding box center [557, 771] width 543 height 1321
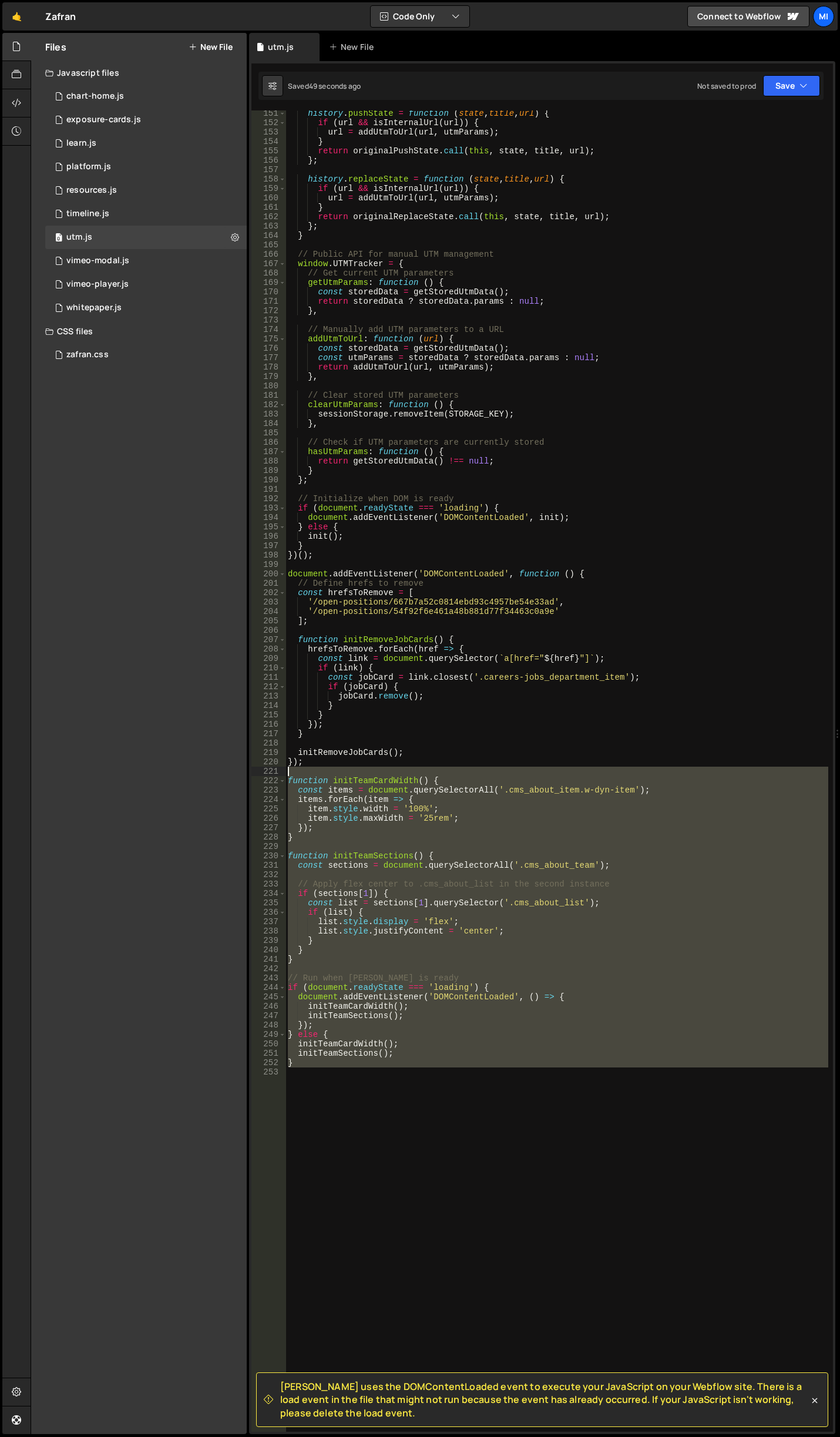
drag, startPoint x: 327, startPoint y: 1088, endPoint x: 254, endPoint y: 773, distance: 323.3
click at [254, 773] on div "151 152 153 154 155 156 157 158 159 160 161 162 163 164 165 166 167 168 169 170…" at bounding box center [541, 771] width 581 height 1321
paste textarea "window.addEventListener('resize', initTeamSections);"
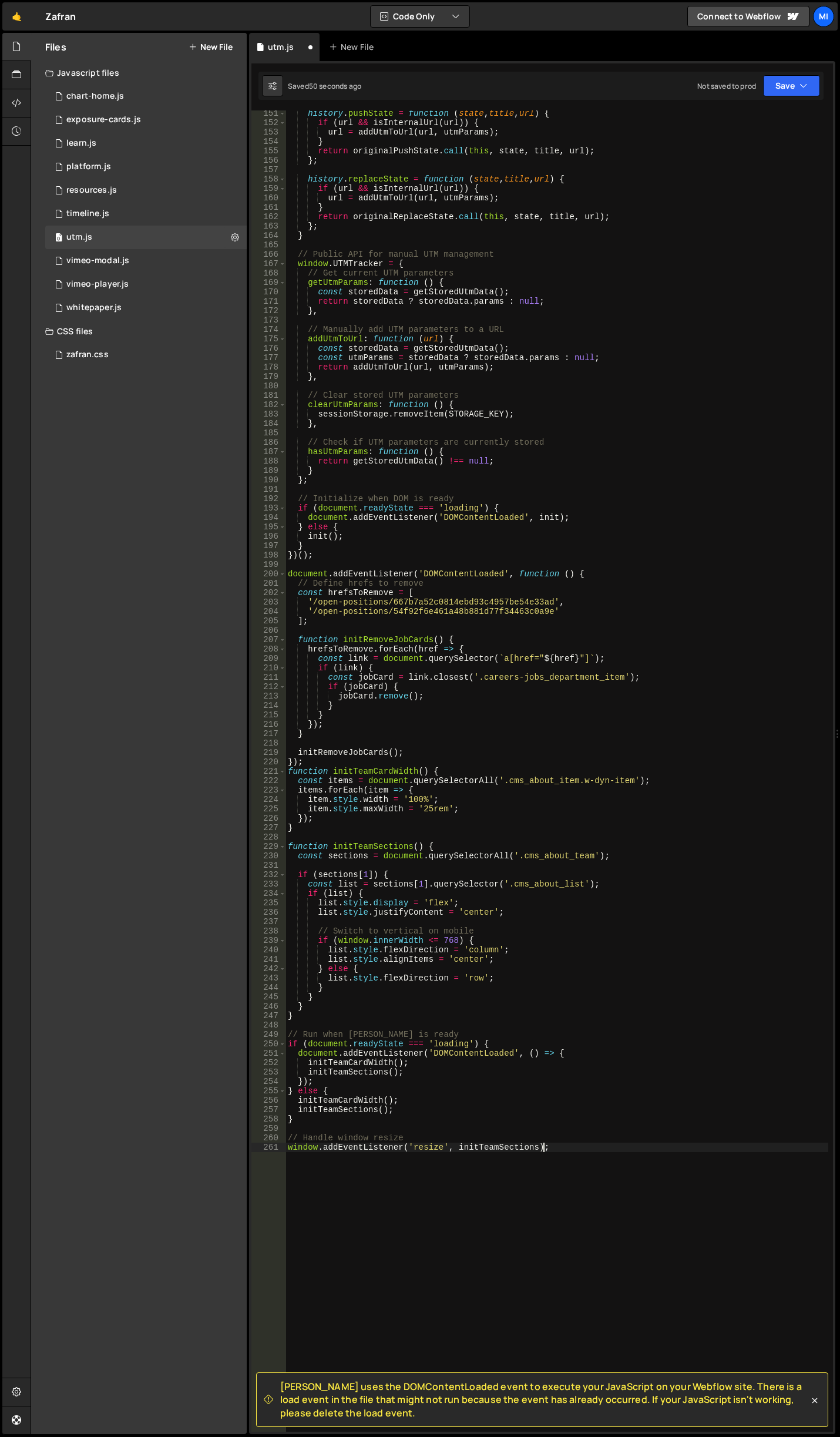
type textarea "// Handle window resize"
